Goal: Task Accomplishment & Management: Manage account settings

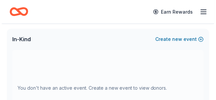
scroll to position [127, 0]
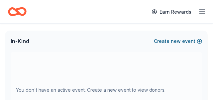
click at [177, 41] on span "new" at bounding box center [176, 41] width 10 height 8
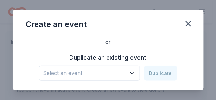
scroll to position [42, 0]
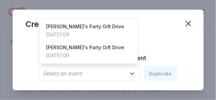
click at [134, 69] on button "Select an event" at bounding box center [89, 73] width 101 height 15
click at [108, 31] on div "[PERSON_NAME]'s Party Gift Drive [DATE] · OR" at bounding box center [88, 30] width 95 height 21
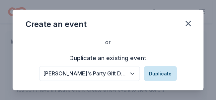
click at [157, 75] on button "Duplicate" at bounding box center [160, 73] width 33 height 15
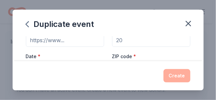
click at [74, 59] on label "Date *" at bounding box center [65, 56] width 78 height 7
click at [74, 62] on button "Pick a date" at bounding box center [65, 68] width 78 height 13
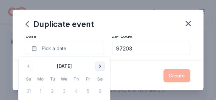
click at [101, 65] on button "Go to next month" at bounding box center [99, 66] width 9 height 9
click at [100, 91] on button "6" at bounding box center [100, 91] width 12 height 12
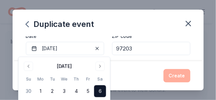
click at [135, 49] on input "97203" at bounding box center [151, 48] width 78 height 13
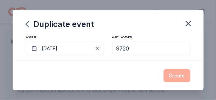
type input "97203"
click at [180, 76] on div "Create" at bounding box center [108, 75] width 164 height 13
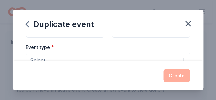
scroll to position [89, 0]
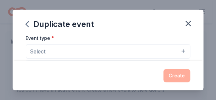
click at [180, 50] on button "Select" at bounding box center [108, 51] width 164 height 15
click at [179, 50] on button "Select" at bounding box center [108, 51] width 164 height 15
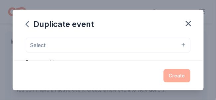
scroll to position [97, 0]
click at [133, 43] on button "Select" at bounding box center [108, 42] width 164 height 15
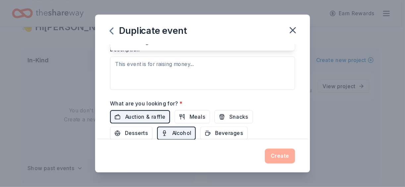
scroll to position [0, 0]
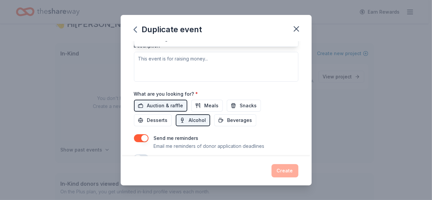
drag, startPoint x: 199, startPoint y: 1, endPoint x: 253, endPoint y: 8, distance: 54.9
click at [212, 8] on div "Duplicate event Event name * [PERSON_NAME]'s Party Gift Drive 27 /100 Event web…" at bounding box center [216, 100] width 432 height 200
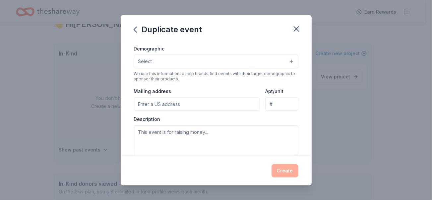
scroll to position [87, 0]
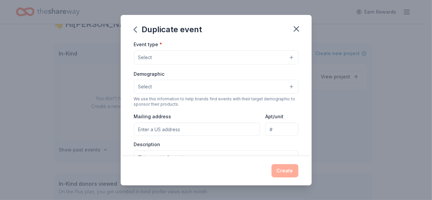
click at [212, 57] on button "Select" at bounding box center [216, 57] width 164 height 14
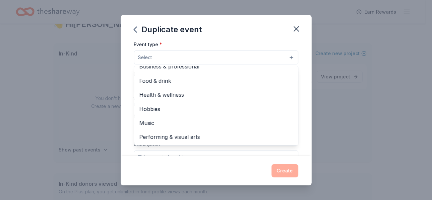
scroll to position [0, 0]
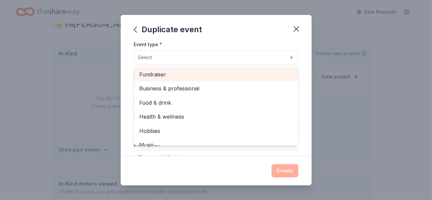
click at [212, 71] on span "Fundraiser" at bounding box center [216, 74] width 153 height 9
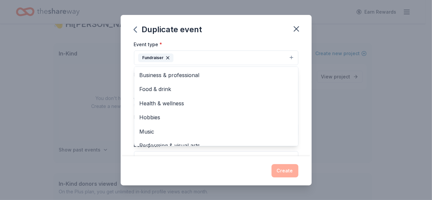
click at [212, 80] on div "Event name * [PERSON_NAME]'s Party Gift Drive 27 /100 Event website Attendance …" at bounding box center [216, 98] width 191 height 114
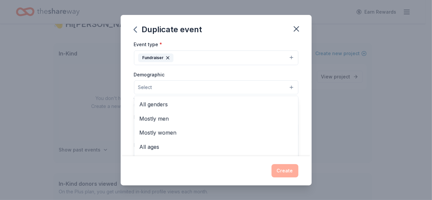
click at [212, 88] on button "Select" at bounding box center [216, 87] width 164 height 14
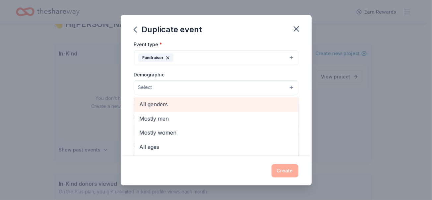
click at [212, 99] on span "All genders" at bounding box center [216, 104] width 153 height 9
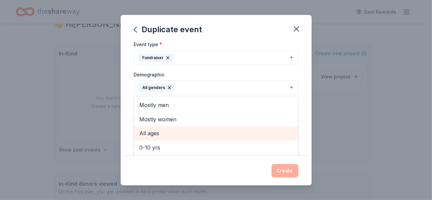
click at [212, 99] on span "All ages" at bounding box center [216, 133] width 153 height 9
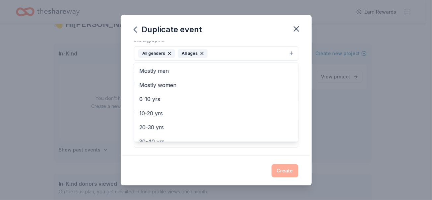
scroll to position [125, 0]
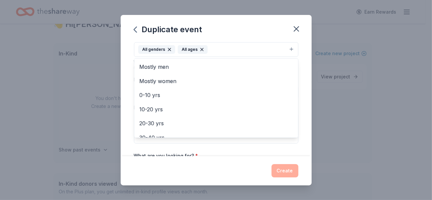
click at [212, 99] on div "Event name * [PERSON_NAME]'s Party Gift Drive 27 /100 Event website Attendance …" at bounding box center [216, 98] width 191 height 114
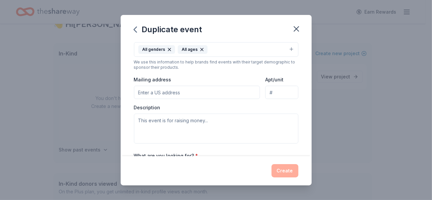
click at [187, 91] on input "Mailing address" at bounding box center [197, 92] width 126 height 13
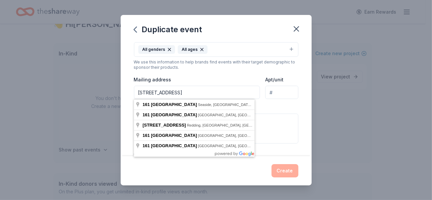
click at [187, 99] on div "Create" at bounding box center [216, 170] width 164 height 13
click at [190, 94] on input "[STREET_ADDRESS]" at bounding box center [197, 92] width 126 height 13
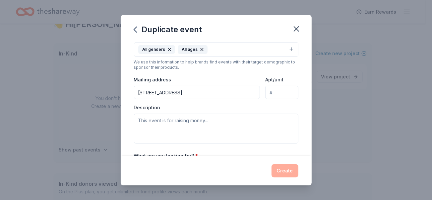
type input "[STREET_ADDRESS]"
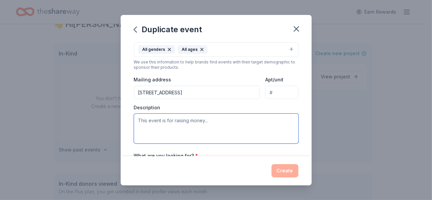
click at [189, 99] on textarea at bounding box center [216, 128] width 164 height 30
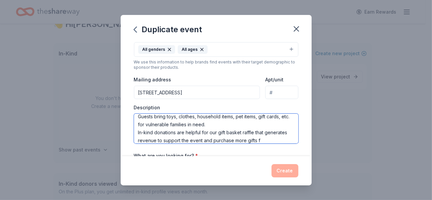
scroll to position [20, 0]
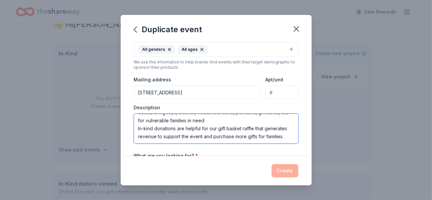
type textarea "This event is the 30th annual [PERSON_NAME]'s Party gift drive. Guests bring to…"
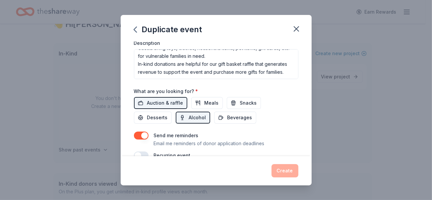
scroll to position [191, 0]
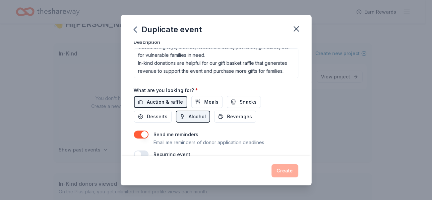
click at [168, 99] on span "Auction & raffle" at bounding box center [165, 102] width 36 height 8
click at [137, 99] on button "button" at bounding box center [141, 134] width 15 height 8
click at [145, 99] on button "button" at bounding box center [141, 134] width 15 height 8
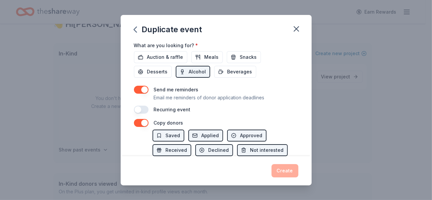
scroll to position [236, 0]
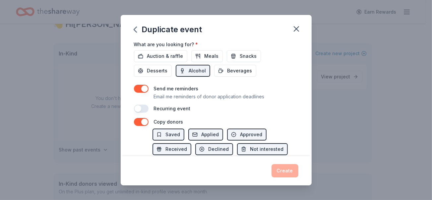
click at [145, 99] on button "button" at bounding box center [141, 108] width 15 height 8
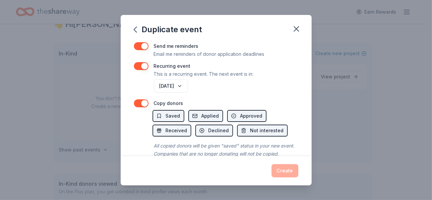
scroll to position [291, 0]
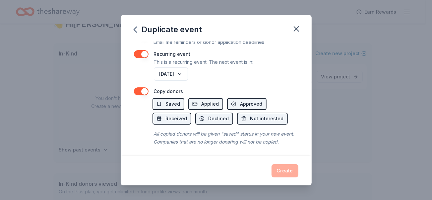
click at [136, 92] on button "button" at bounding box center [141, 91] width 15 height 8
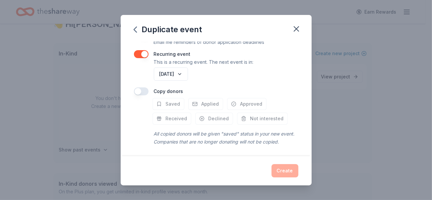
click at [146, 91] on button "button" at bounding box center [141, 91] width 15 height 8
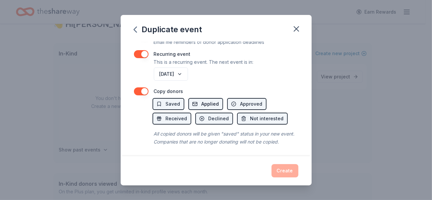
click at [206, 99] on span "Applied" at bounding box center [211, 104] width 18 height 8
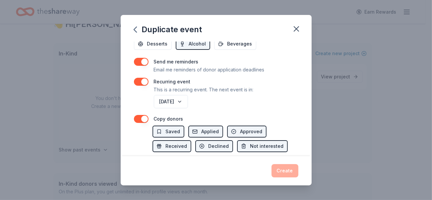
scroll to position [300, 0]
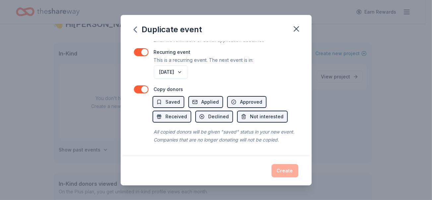
click at [212, 99] on div "Create" at bounding box center [216, 170] width 164 height 13
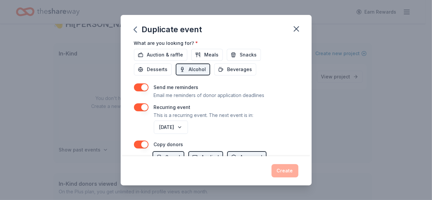
scroll to position [216, 0]
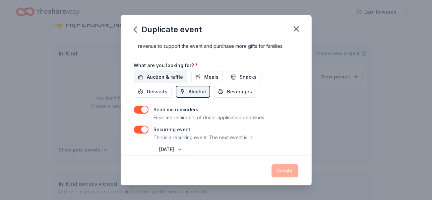
click at [164, 73] on span "Auction & raffle" at bounding box center [165, 77] width 36 height 8
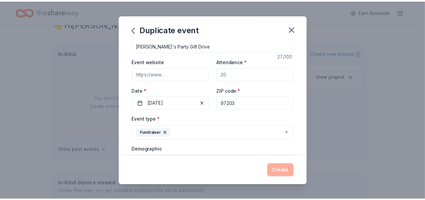
scroll to position [8, 0]
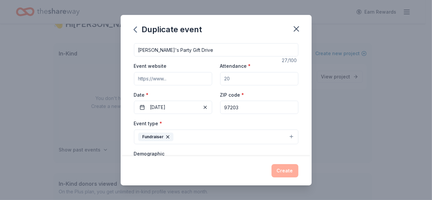
click at [157, 74] on input "Event website" at bounding box center [173, 78] width 78 height 13
type input "[DOMAIN_NAME]"
click at [212, 79] on input "Attendance *" at bounding box center [259, 78] width 78 height 13
type input "200"
click at [212, 99] on button "Create" at bounding box center [285, 170] width 27 height 13
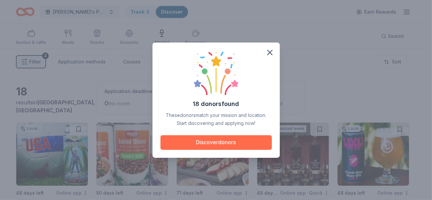
click at [212, 99] on button "Discover donors" at bounding box center [215, 142] width 111 height 15
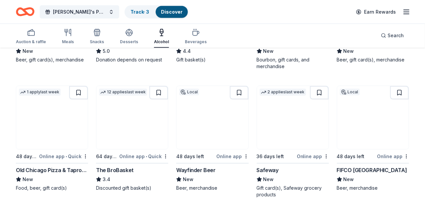
scroll to position [61, 0]
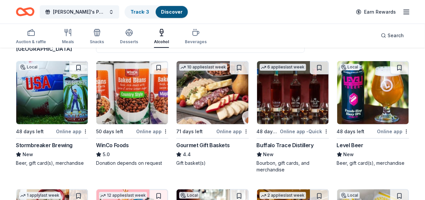
click at [146, 99] on div "Online app" at bounding box center [152, 131] width 32 height 8
click at [212, 12] on line "button" at bounding box center [406, 12] width 5 height 0
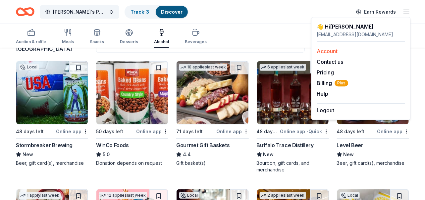
click at [212, 51] on link "Account" at bounding box center [327, 51] width 21 height 7
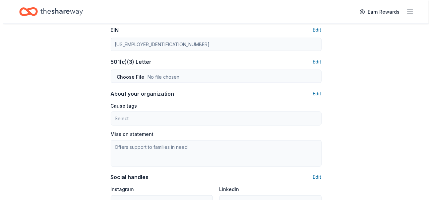
scroll to position [330, 0]
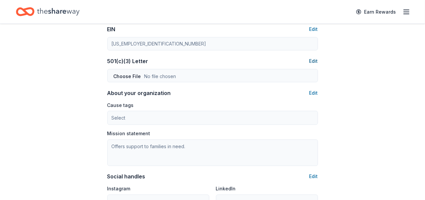
click at [212, 59] on button "Edit" at bounding box center [314, 61] width 9 height 8
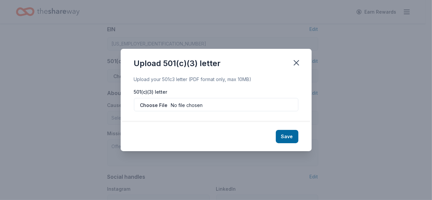
click at [210, 80] on div "Upload your 501c3 letter (PDF format only, max 10MB)" at bounding box center [216, 79] width 164 height 8
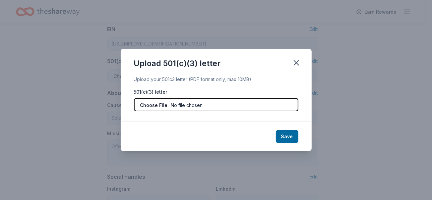
click at [175, 99] on input "file" at bounding box center [216, 104] width 164 height 13
type input "C:\fakepath\MP Tax ID Letter0001 (1).pdf"
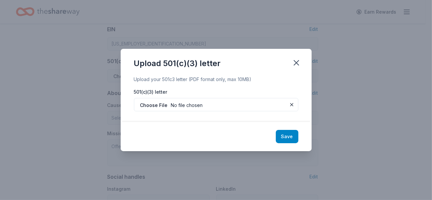
click at [212, 99] on button "Save" at bounding box center [287, 136] width 23 height 13
click at [212, 99] on div "Save" at bounding box center [216, 136] width 191 height 29
click at [212, 64] on icon "button" at bounding box center [296, 62] width 9 height 9
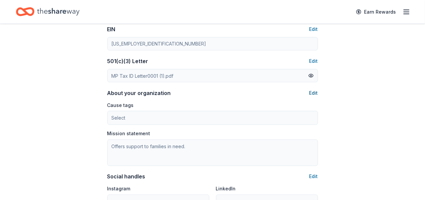
click at [212, 93] on button "Edit" at bounding box center [314, 93] width 9 height 8
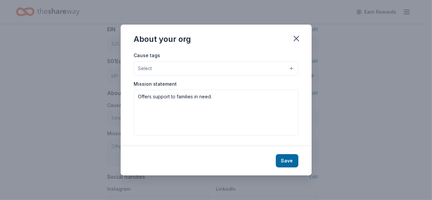
click at [212, 67] on div "Cause tags Select Animals Art & Culture Children Disaster Relief Education Envi…" at bounding box center [216, 98] width 191 height 95
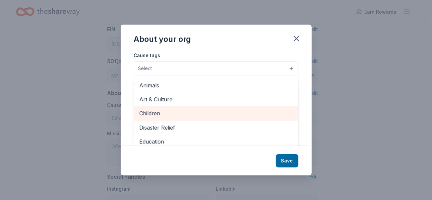
click at [212, 99] on span "Children" at bounding box center [216, 113] width 153 height 9
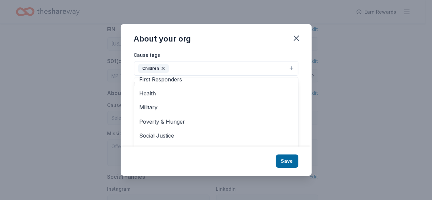
scroll to position [78, 0]
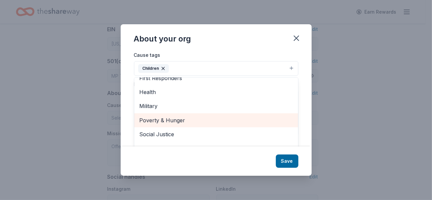
click at [212, 99] on span "Poverty & Hunger" at bounding box center [216, 120] width 153 height 9
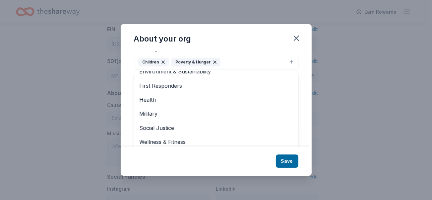
scroll to position [10, 0]
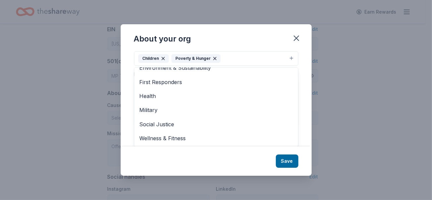
click at [212, 99] on div "About your org Cause tags Children Poverty & Hunger Animals Art & Culture Disas…" at bounding box center [216, 99] width 191 height 151
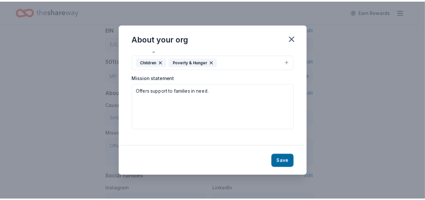
scroll to position [0, 0]
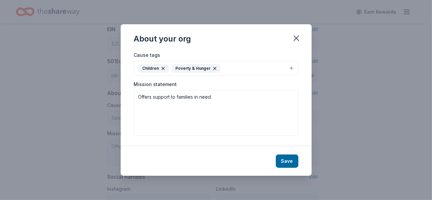
click at [212, 99] on button "Save" at bounding box center [287, 160] width 23 height 13
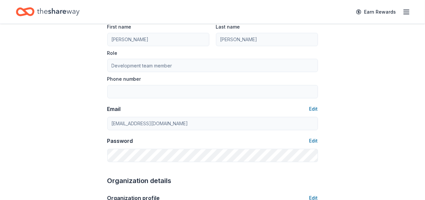
scroll to position [42, 0]
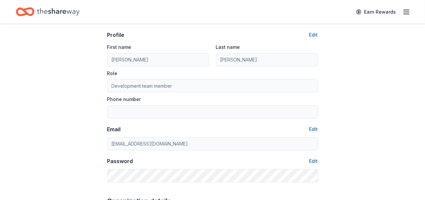
click at [212, 11] on icon "button" at bounding box center [407, 12] width 8 height 8
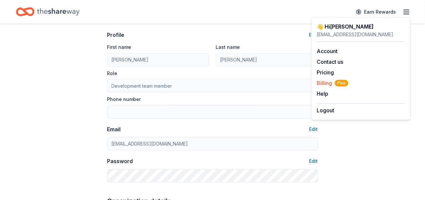
click at [212, 85] on span "Billing Plus" at bounding box center [332, 83] width 31 height 8
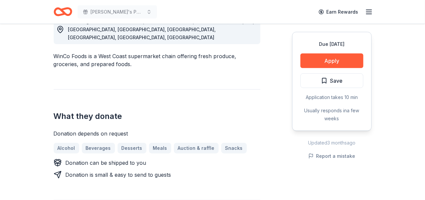
scroll to position [16, 0]
